Goal: Task Accomplishment & Management: Use online tool/utility

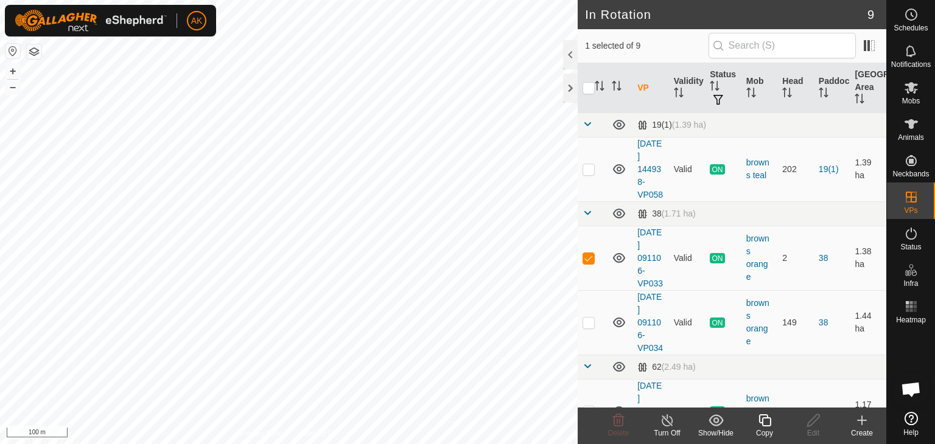
checkbox input "false"
checkbox input "true"
click at [762, 419] on icon at bounding box center [764, 420] width 15 height 15
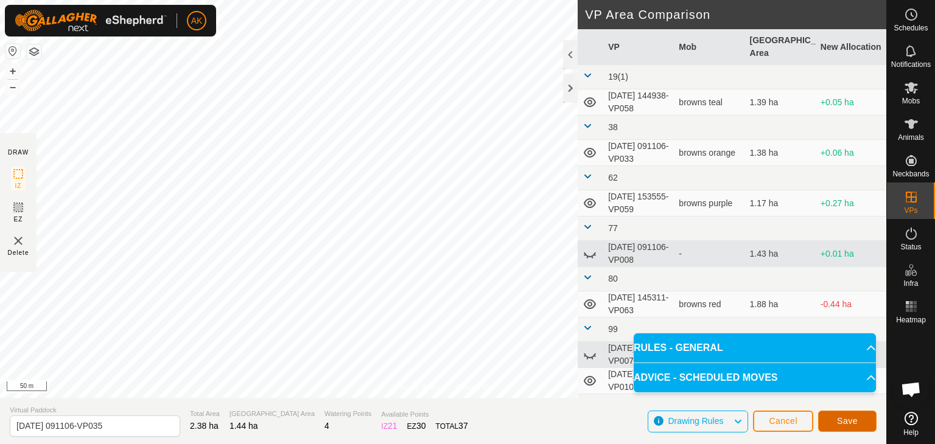
click at [846, 416] on span "Save" at bounding box center [847, 421] width 21 height 10
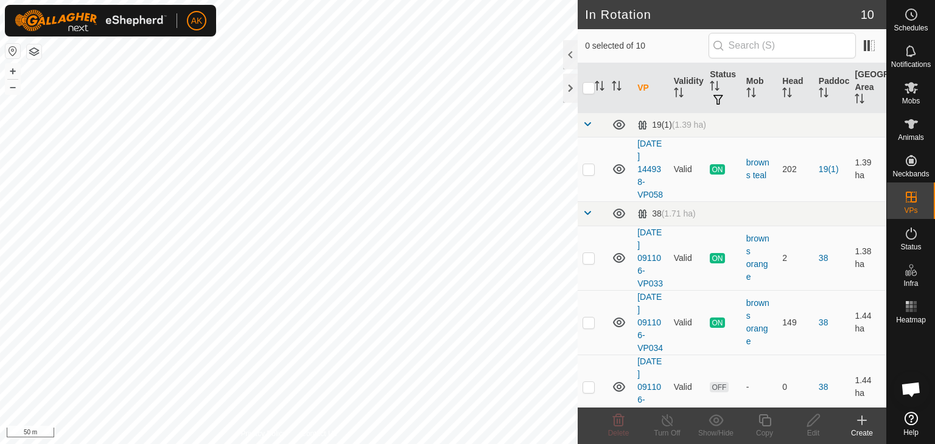
checkbox input "true"
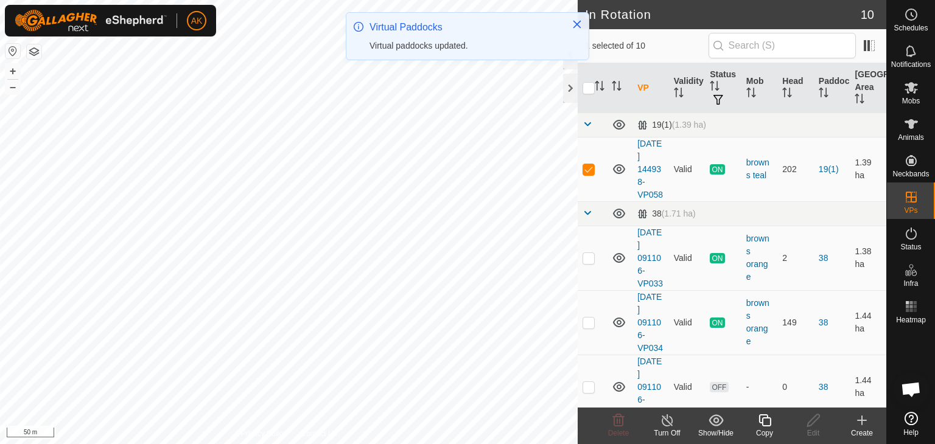
click at [767, 427] on icon at bounding box center [764, 420] width 15 height 15
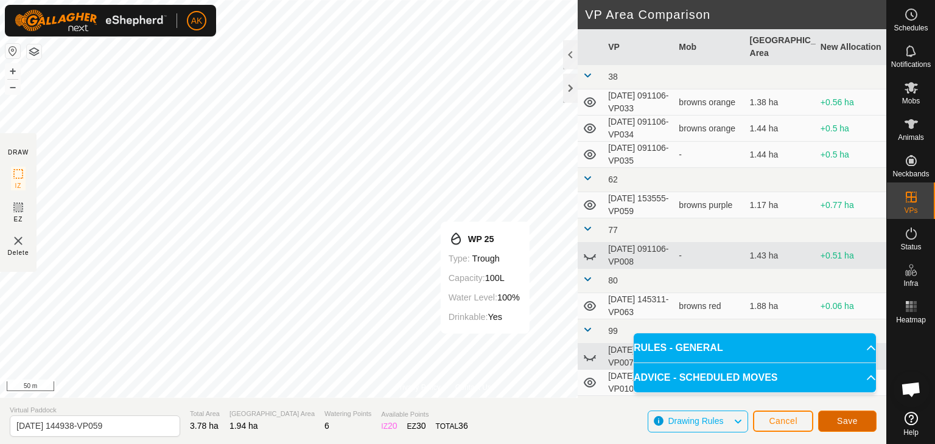
click at [852, 428] on button "Save" at bounding box center [847, 421] width 58 height 21
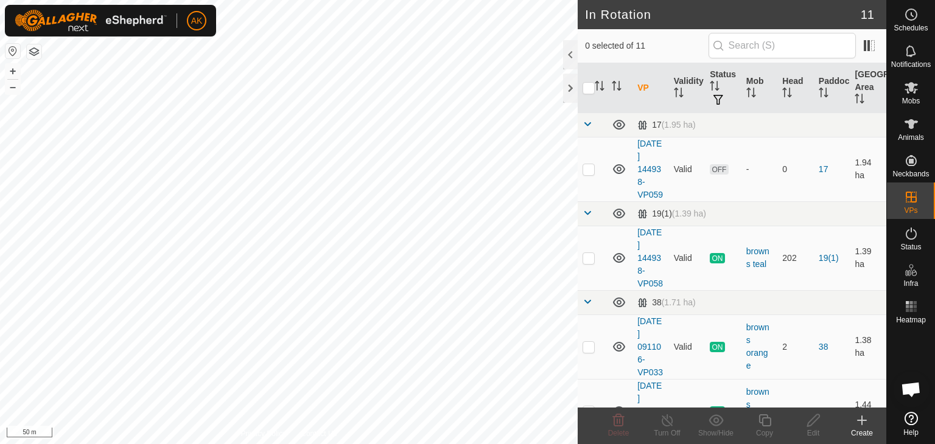
checkbox input "true"
click at [764, 422] on icon at bounding box center [764, 420] width 15 height 15
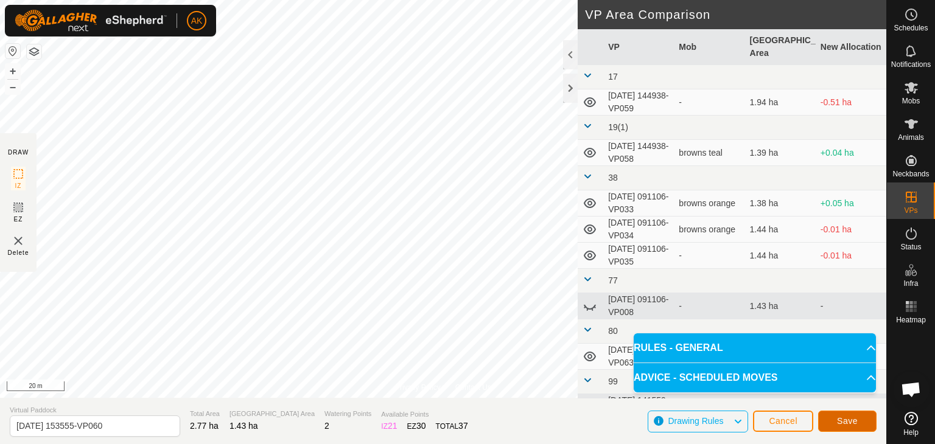
click at [835, 424] on button "Save" at bounding box center [847, 421] width 58 height 21
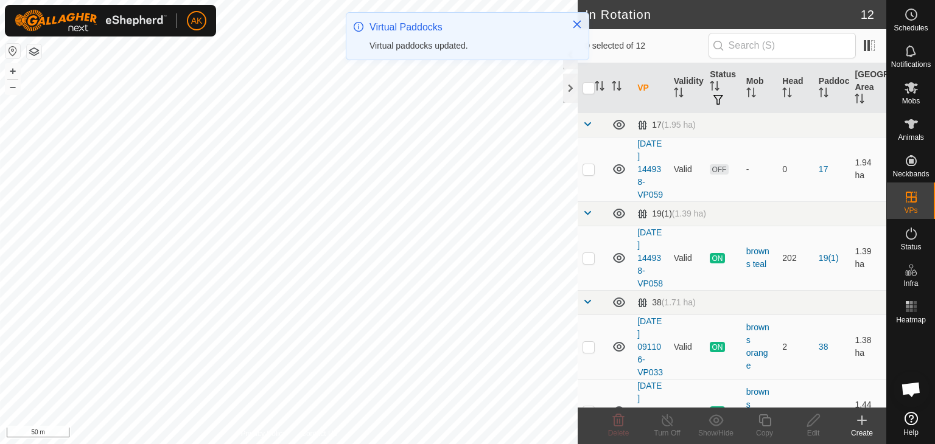
checkbox input "true"
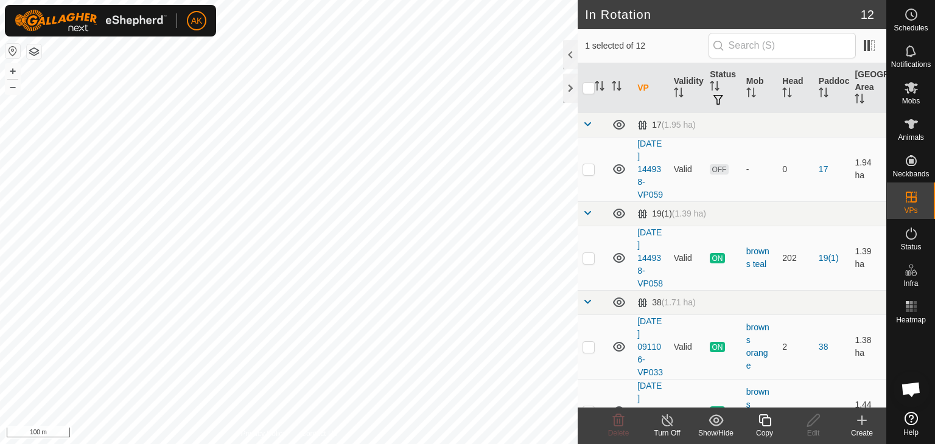
click at [758, 424] on icon at bounding box center [764, 420] width 15 height 15
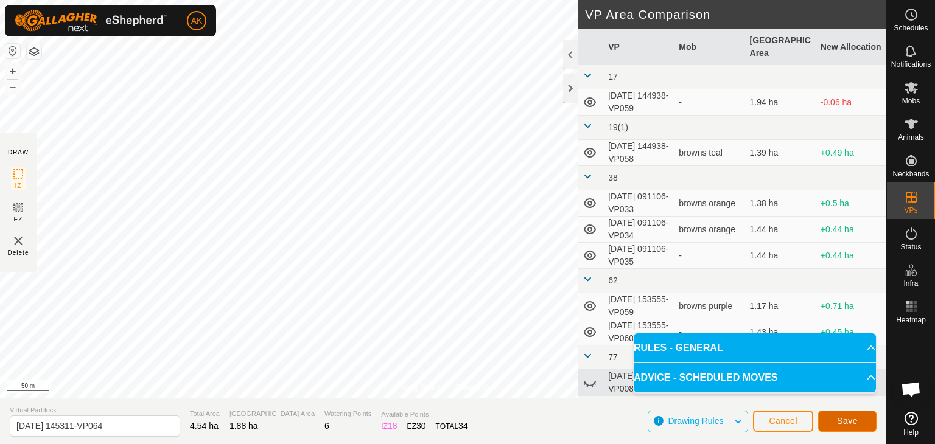
click at [846, 424] on span "Save" at bounding box center [847, 421] width 21 height 10
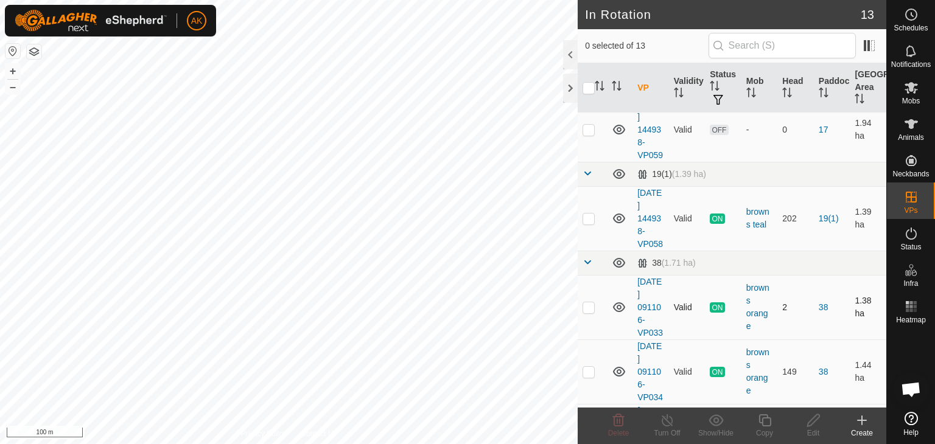
scroll to position [61, 0]
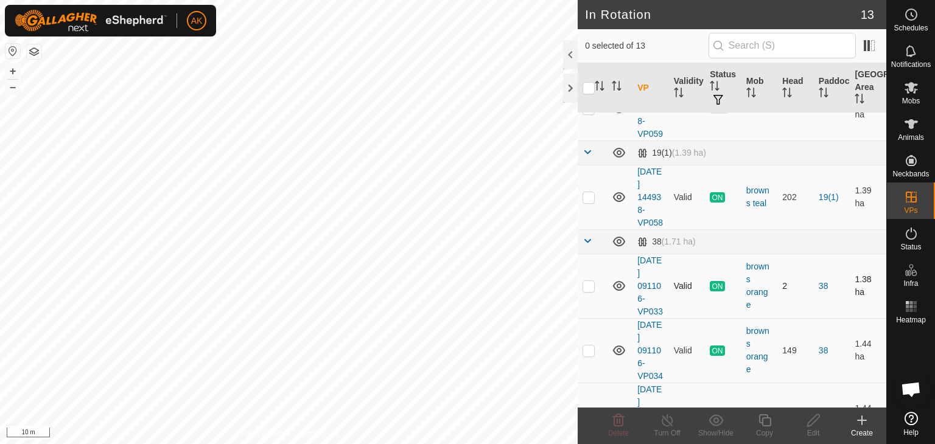
checkbox input "true"
click at [762, 414] on icon at bounding box center [764, 420] width 12 height 12
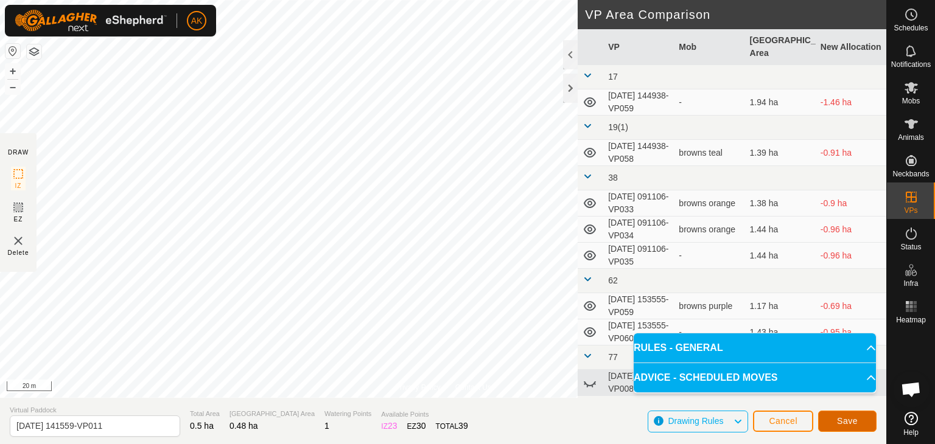
click at [853, 416] on span "Save" at bounding box center [847, 421] width 21 height 10
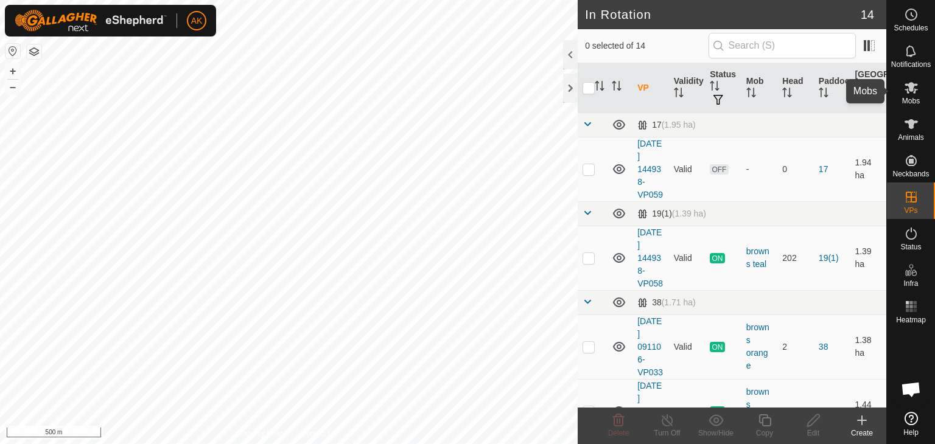
click at [916, 86] on icon at bounding box center [911, 87] width 15 height 15
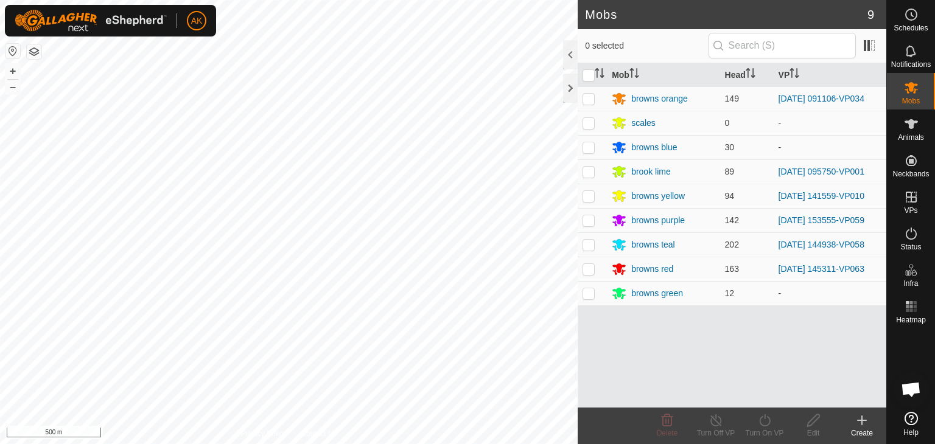
drag, startPoint x: 593, startPoint y: 264, endPoint x: 677, endPoint y: 340, distance: 112.9
click at [593, 264] on p-checkbox at bounding box center [588, 269] width 12 height 10
checkbox input "true"
click at [756, 424] on turn-on-svg-icon at bounding box center [764, 420] width 49 height 15
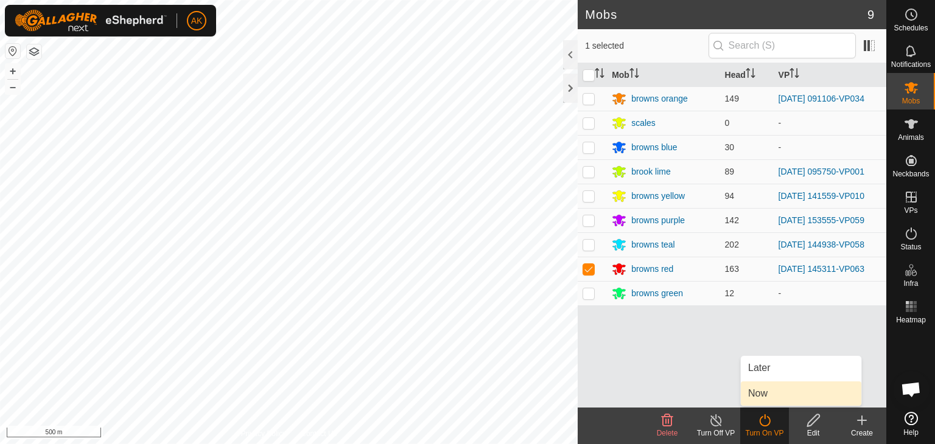
click at [765, 395] on link "Now" at bounding box center [801, 394] width 120 height 24
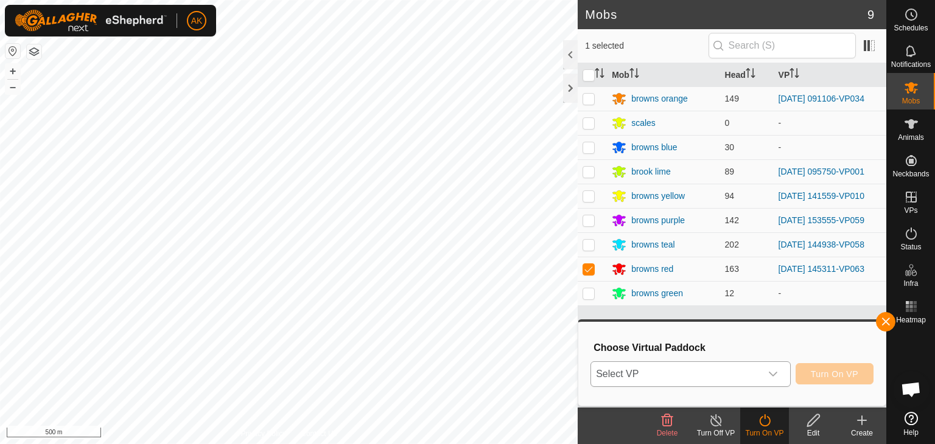
click at [764, 371] on div "dropdown trigger" at bounding box center [773, 374] width 24 height 24
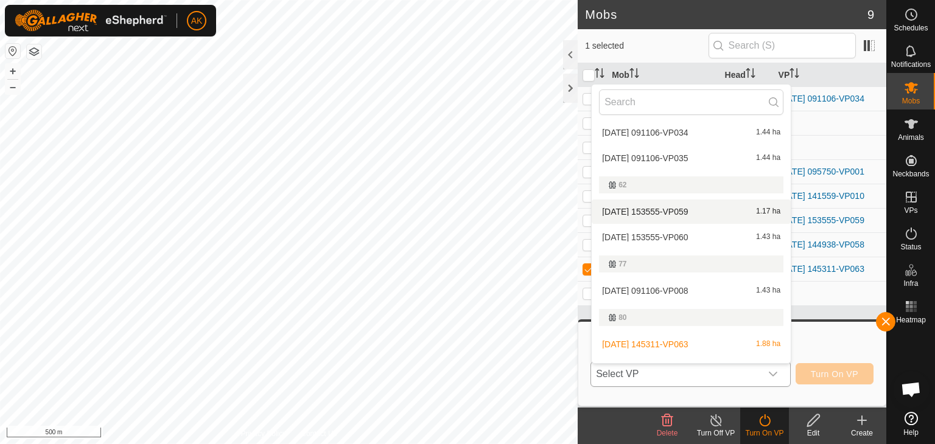
scroll to position [203, 0]
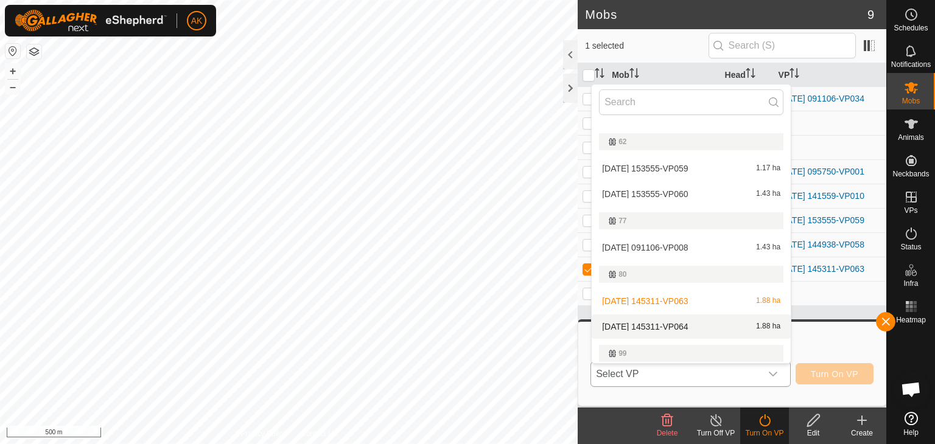
click at [677, 323] on li "[DATE] 145311-VP064 1.88 ha" at bounding box center [690, 327] width 199 height 24
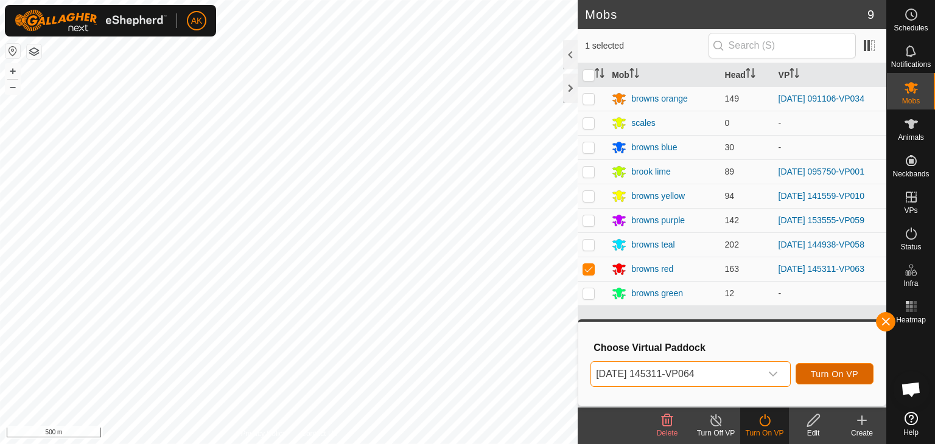
click at [826, 375] on span "Turn On VP" at bounding box center [834, 374] width 47 height 10
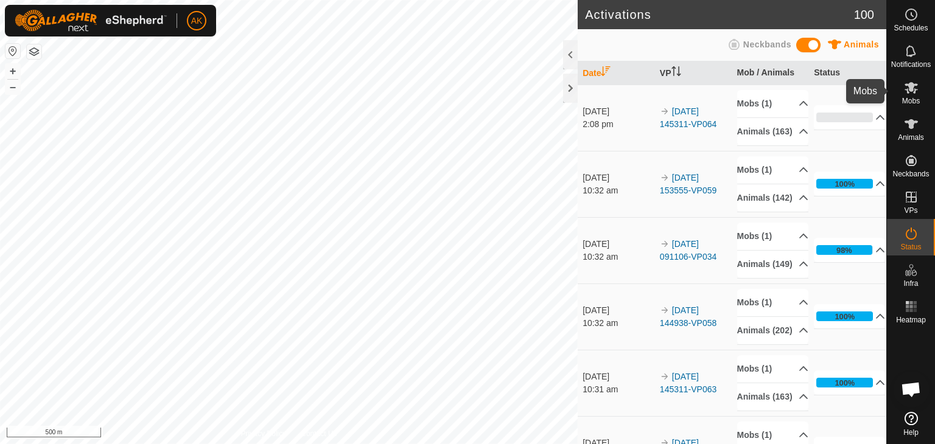
click at [902, 89] on es-mob-svg-icon at bounding box center [911, 87] width 22 height 19
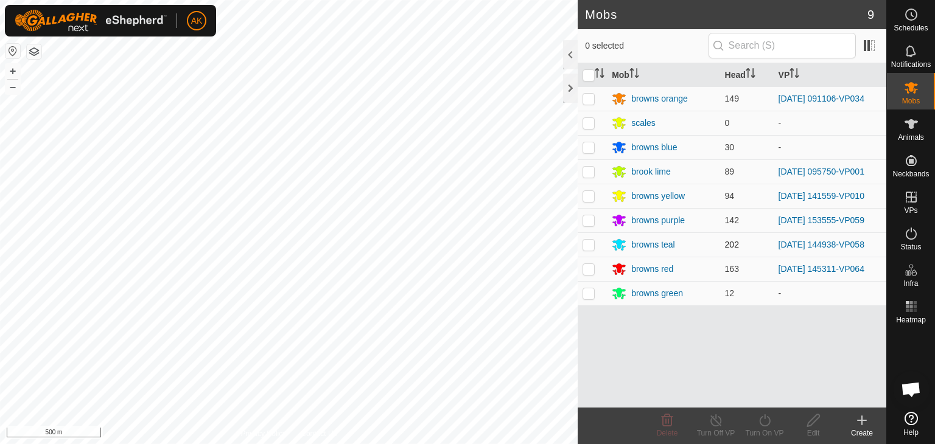
click at [588, 242] on p-checkbox at bounding box center [588, 245] width 12 height 10
checkbox input "true"
click at [764, 420] on icon at bounding box center [764, 420] width 15 height 15
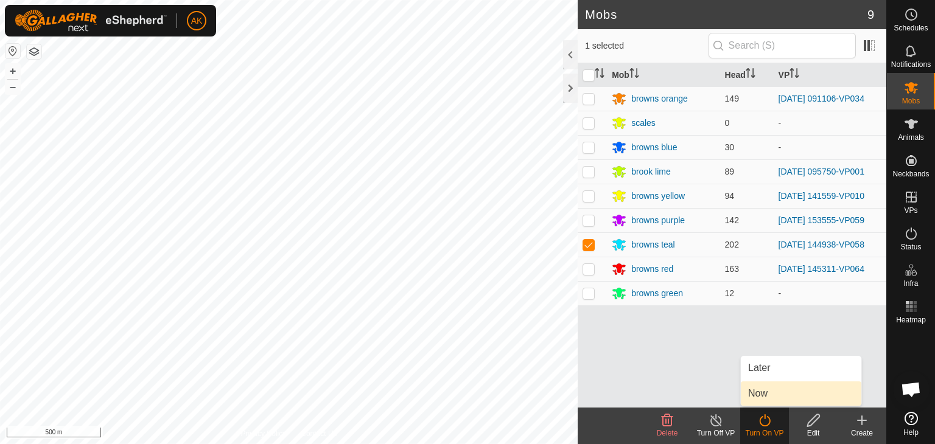
click at [774, 389] on link "Now" at bounding box center [801, 394] width 120 height 24
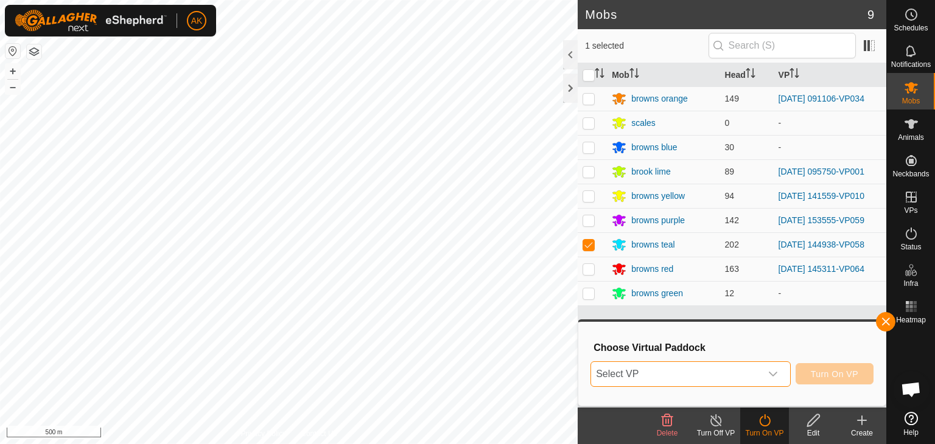
click at [703, 371] on span "Select VP" at bounding box center [676, 374] width 170 height 24
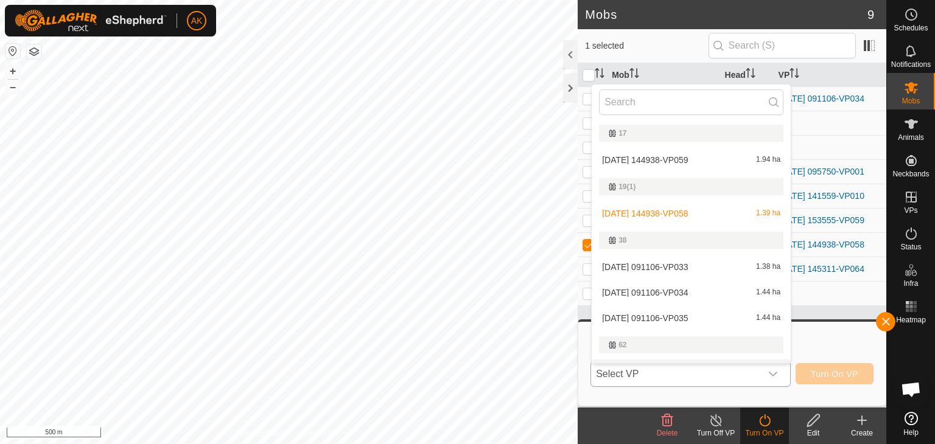
scroll to position [21, 0]
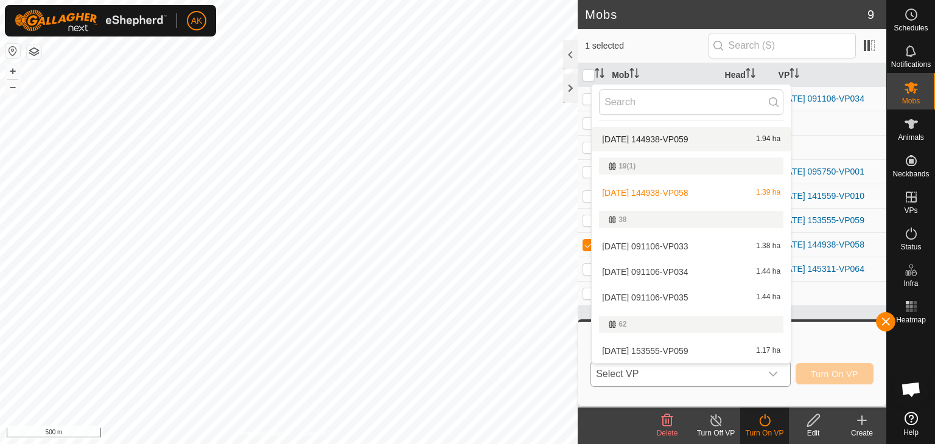
click at [672, 133] on li "[DATE] 144938-VP059 1.94 ha" at bounding box center [690, 139] width 199 height 24
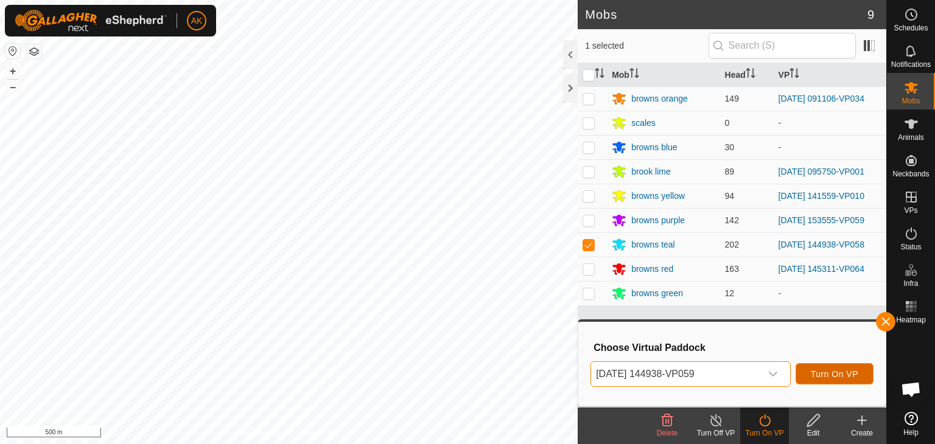
click at [823, 377] on span "Turn On VP" at bounding box center [834, 374] width 47 height 10
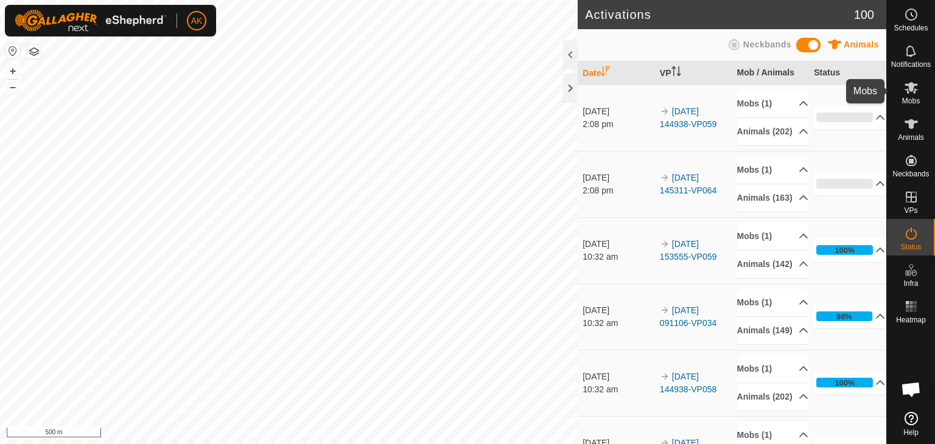
click at [915, 83] on icon at bounding box center [911, 87] width 15 height 15
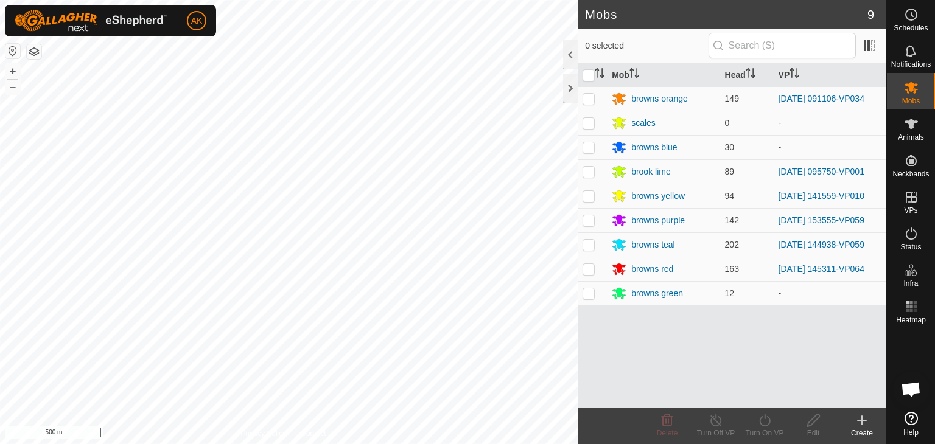
click at [591, 98] on p-checkbox at bounding box center [588, 99] width 12 height 10
checkbox input "true"
click at [769, 419] on icon at bounding box center [764, 420] width 11 height 12
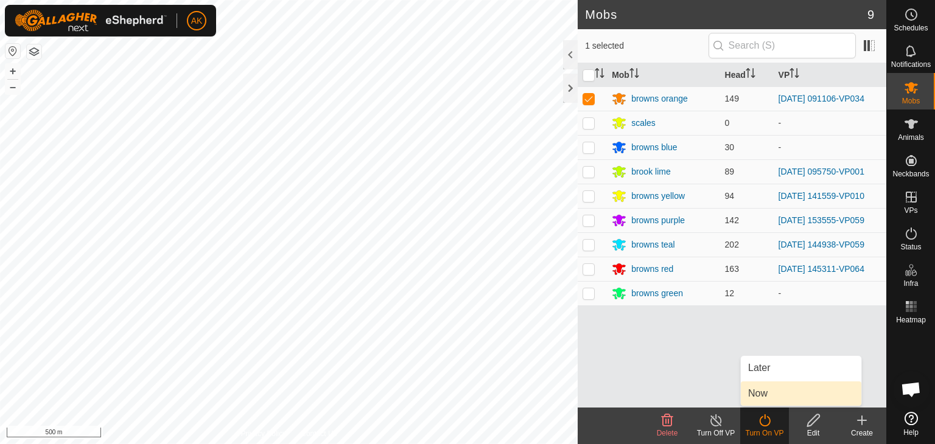
click at [770, 392] on link "Now" at bounding box center [801, 394] width 120 height 24
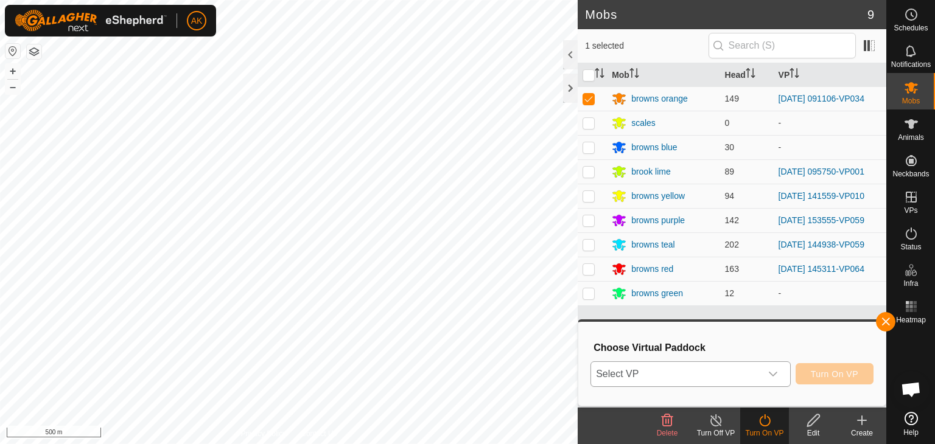
click at [758, 368] on span "Select VP" at bounding box center [676, 374] width 170 height 24
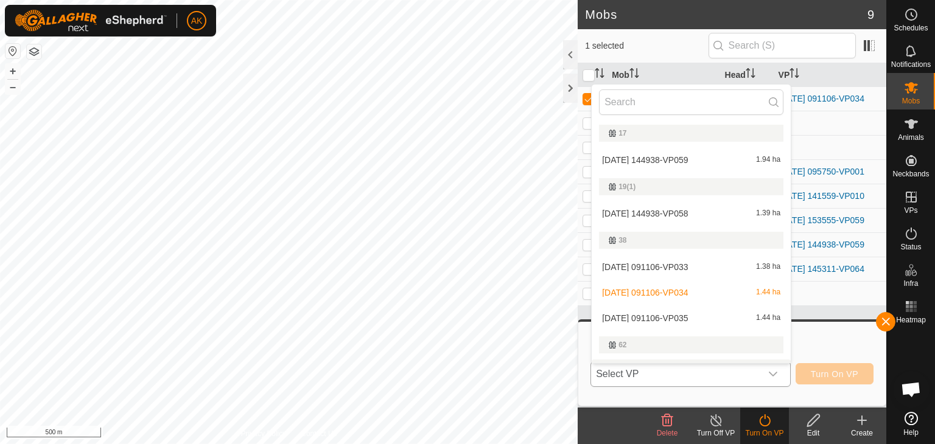
scroll to position [21, 0]
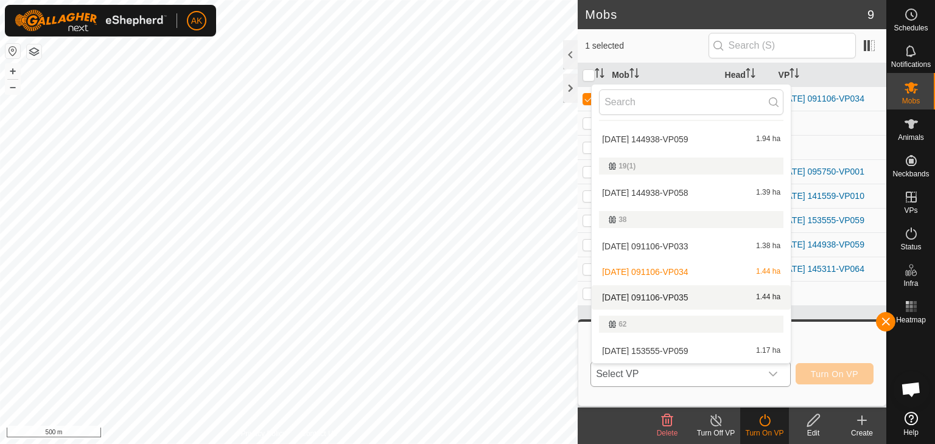
click at [694, 293] on li "[DATE] 091106-VP035 1.44 ha" at bounding box center [690, 297] width 199 height 24
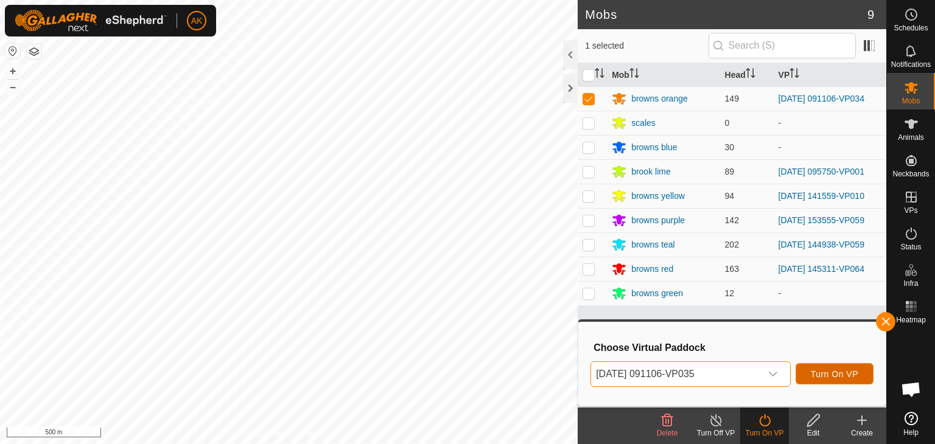
click at [840, 372] on span "Turn On VP" at bounding box center [834, 374] width 47 height 10
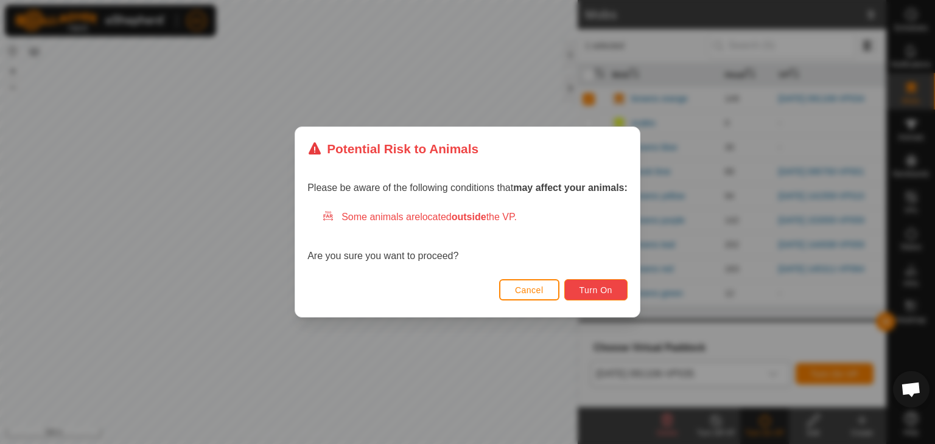
click at [606, 293] on span "Turn On" at bounding box center [595, 290] width 33 height 10
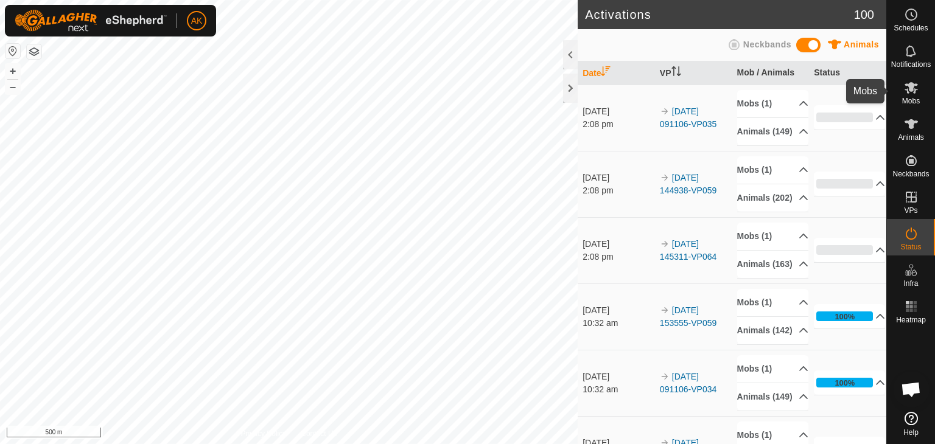
click at [916, 91] on icon at bounding box center [911, 87] width 15 height 15
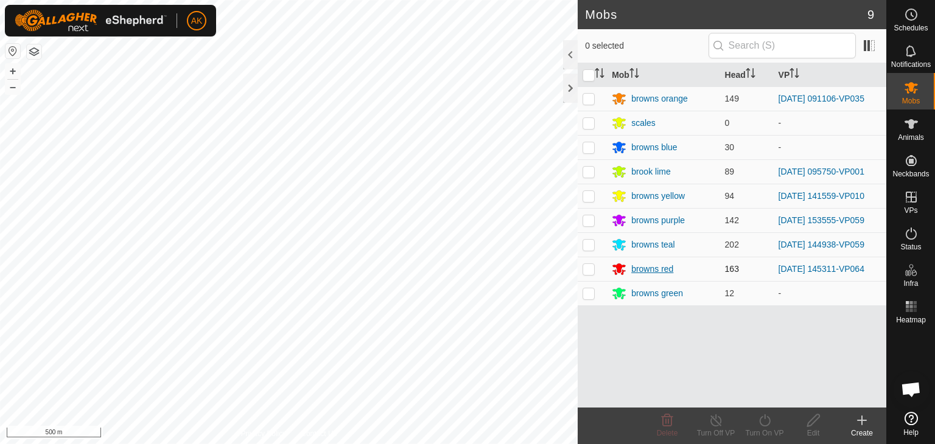
click at [587, 221] on p-checkbox at bounding box center [588, 220] width 12 height 10
checkbox input "true"
click at [761, 422] on icon at bounding box center [764, 420] width 15 height 15
